Goal: Navigation & Orientation: Find specific page/section

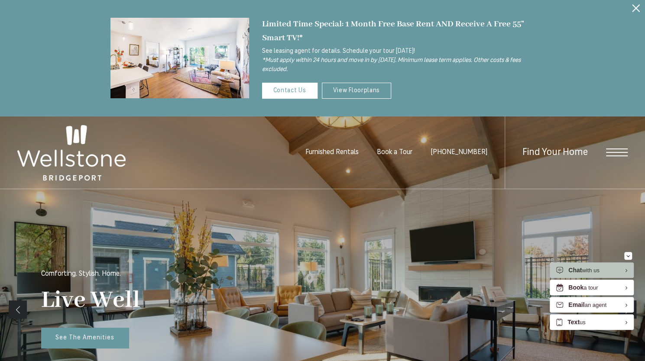
click at [613, 151] on span "Open Menu" at bounding box center [617, 152] width 22 height 8
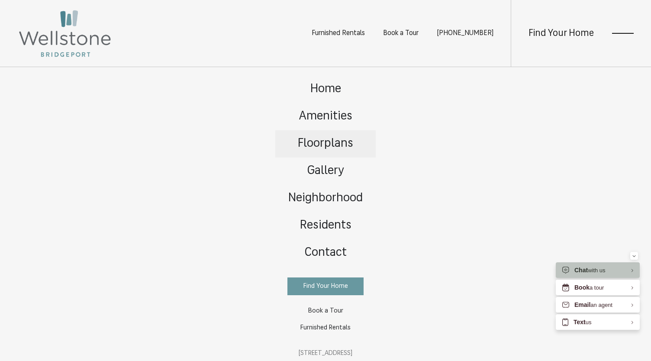
click at [314, 141] on span "Floorplans" at bounding box center [325, 144] width 55 height 12
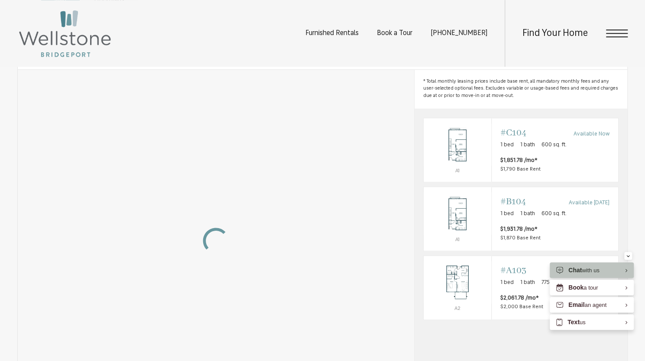
scroll to position [517, 0]
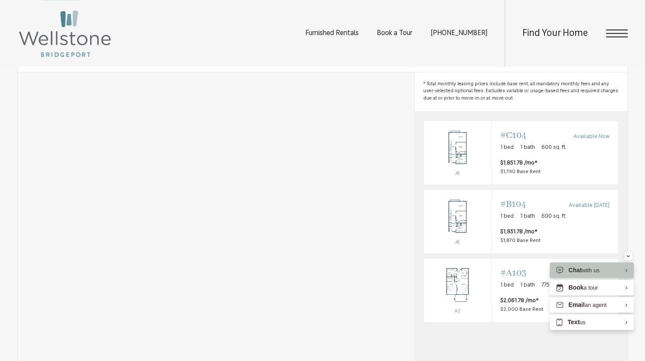
click at [611, 37] on span "Open Menu" at bounding box center [617, 36] width 22 height 1
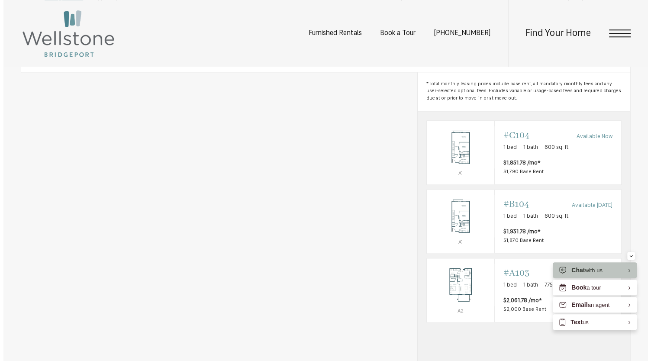
scroll to position [0, 0]
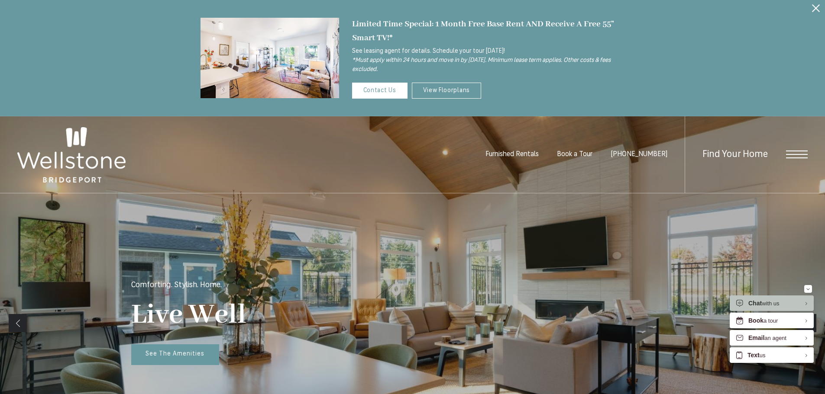
click at [445, 155] on span "Open Menu" at bounding box center [797, 155] width 22 height 8
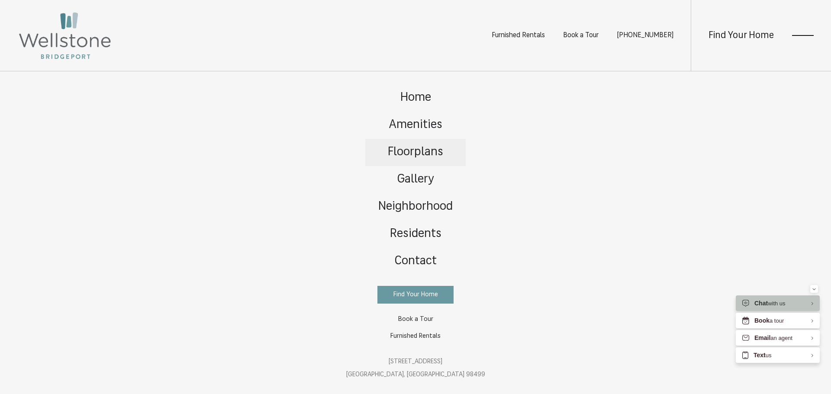
click at [392, 151] on span "Floorplans" at bounding box center [415, 152] width 55 height 12
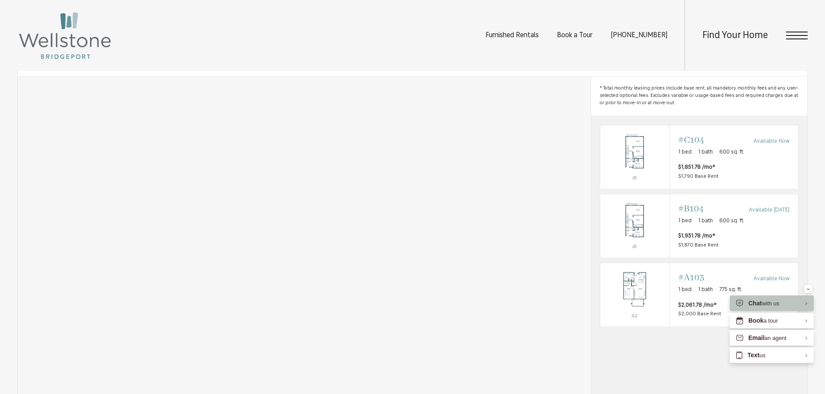
scroll to position [606, 0]
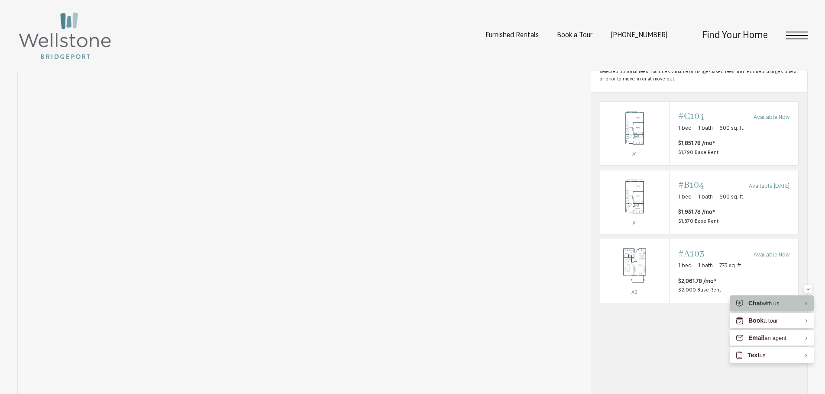
click at [790, 40] on div "Find Your Home" at bounding box center [745, 35] width 123 height 71
click at [791, 37] on span "Open Menu" at bounding box center [797, 36] width 22 height 8
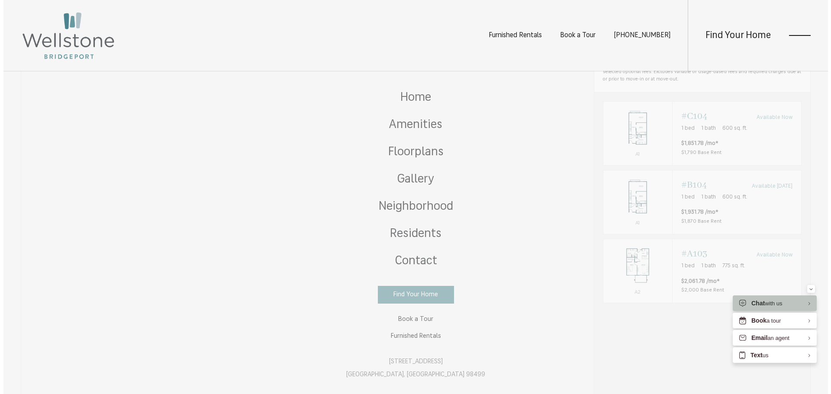
scroll to position [0, 0]
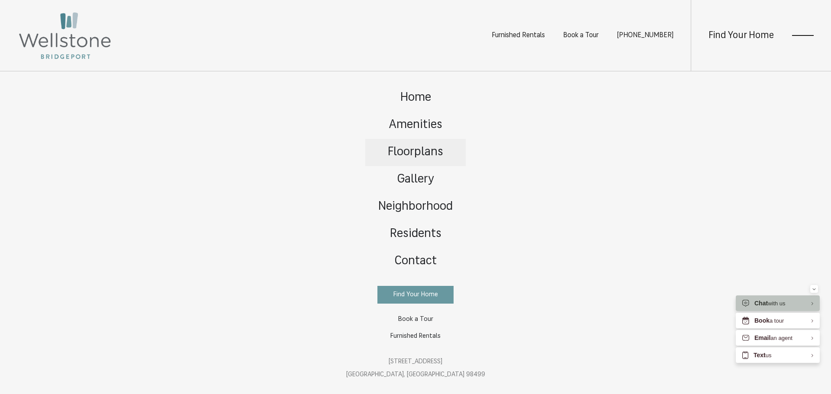
click at [416, 154] on span "Floorplans" at bounding box center [415, 152] width 55 height 12
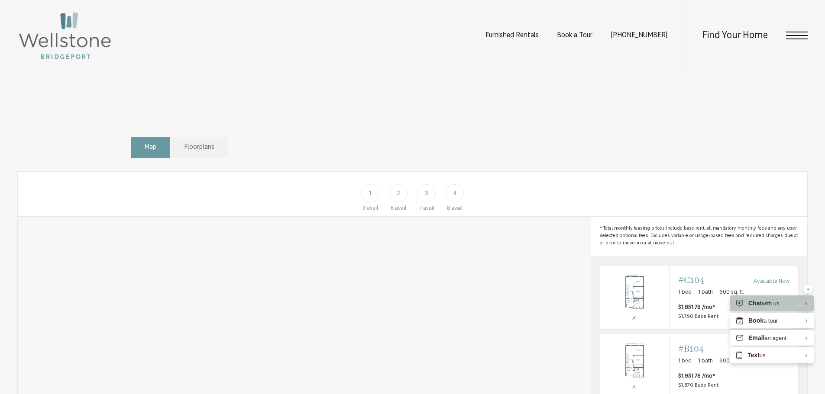
scroll to position [474, 0]
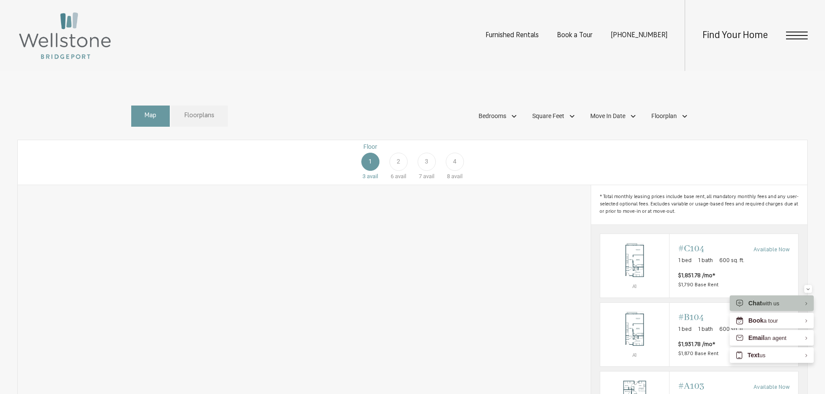
click at [189, 121] on span "Floorplans" at bounding box center [199, 116] width 30 height 10
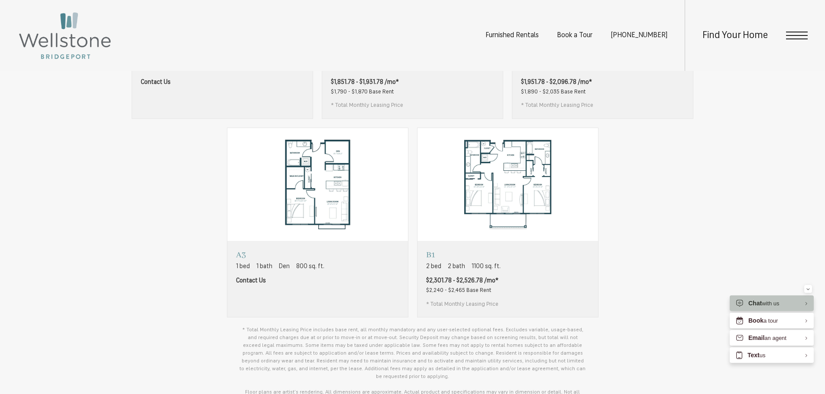
scroll to position [690, 0]
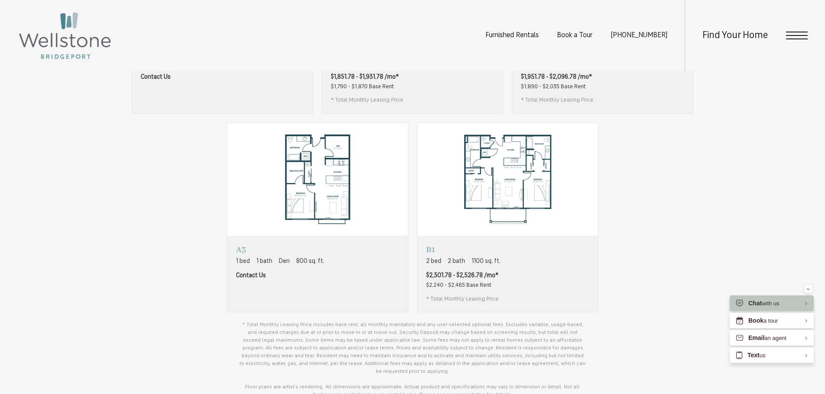
click at [68, 80] on div "Studio Studio 1 bath 600 sq. ft. Contact Us A1 1 bed A2" at bounding box center [412, 118] width 790 height 390
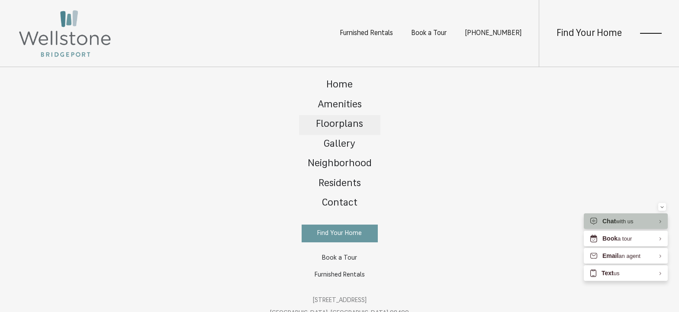
click at [340, 124] on span "Floorplans" at bounding box center [339, 124] width 47 height 10
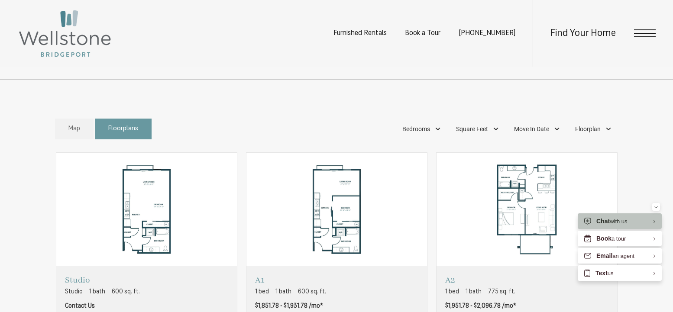
scroll to position [390, 0]
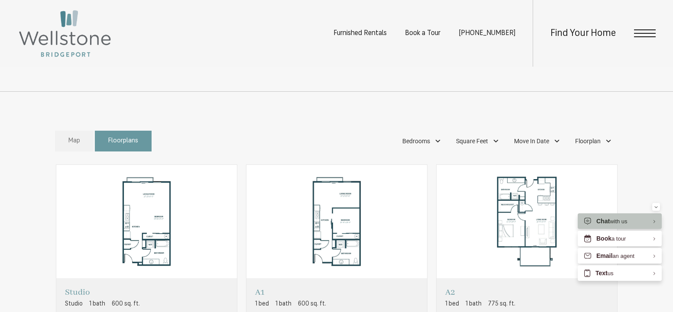
click at [84, 152] on link "Map" at bounding box center [74, 141] width 39 height 21
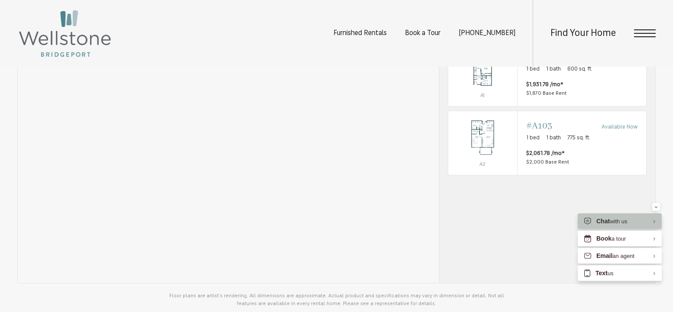
scroll to position [693, 0]
